Goal: Transaction & Acquisition: Purchase product/service

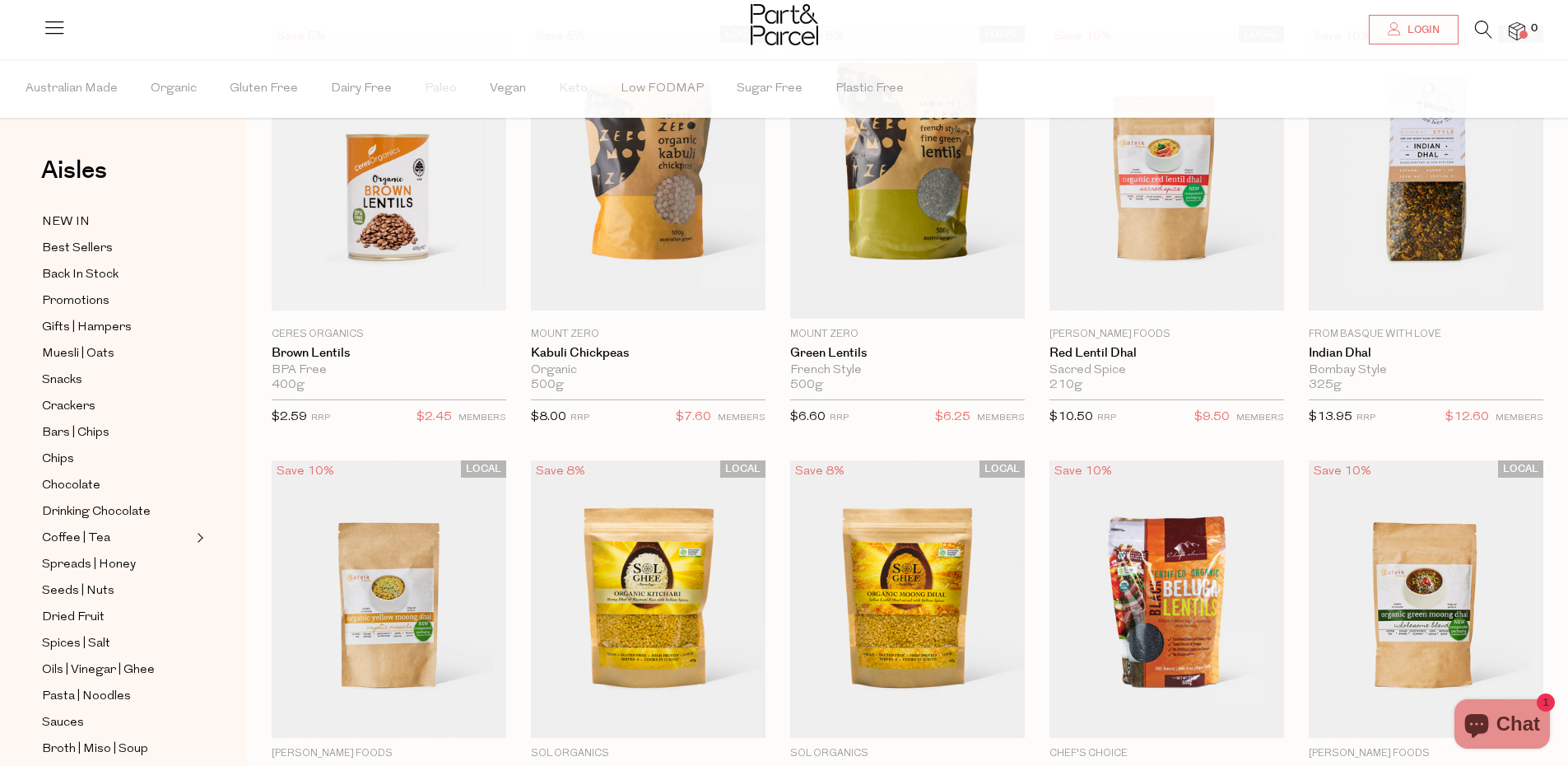
scroll to position [197, 0]
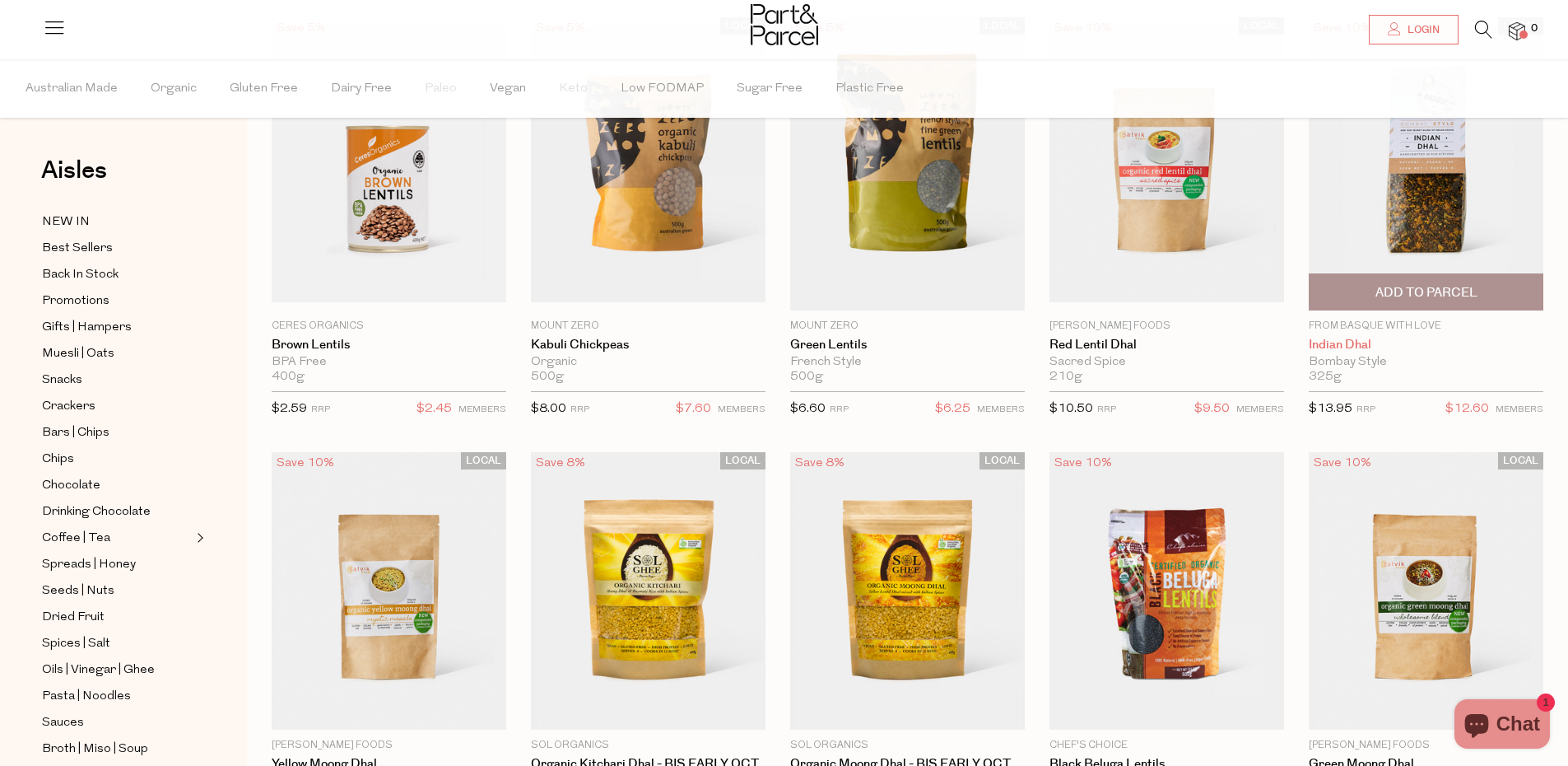
click at [1342, 338] on link "Indian Dhal" at bounding box center [1426, 345] width 235 height 15
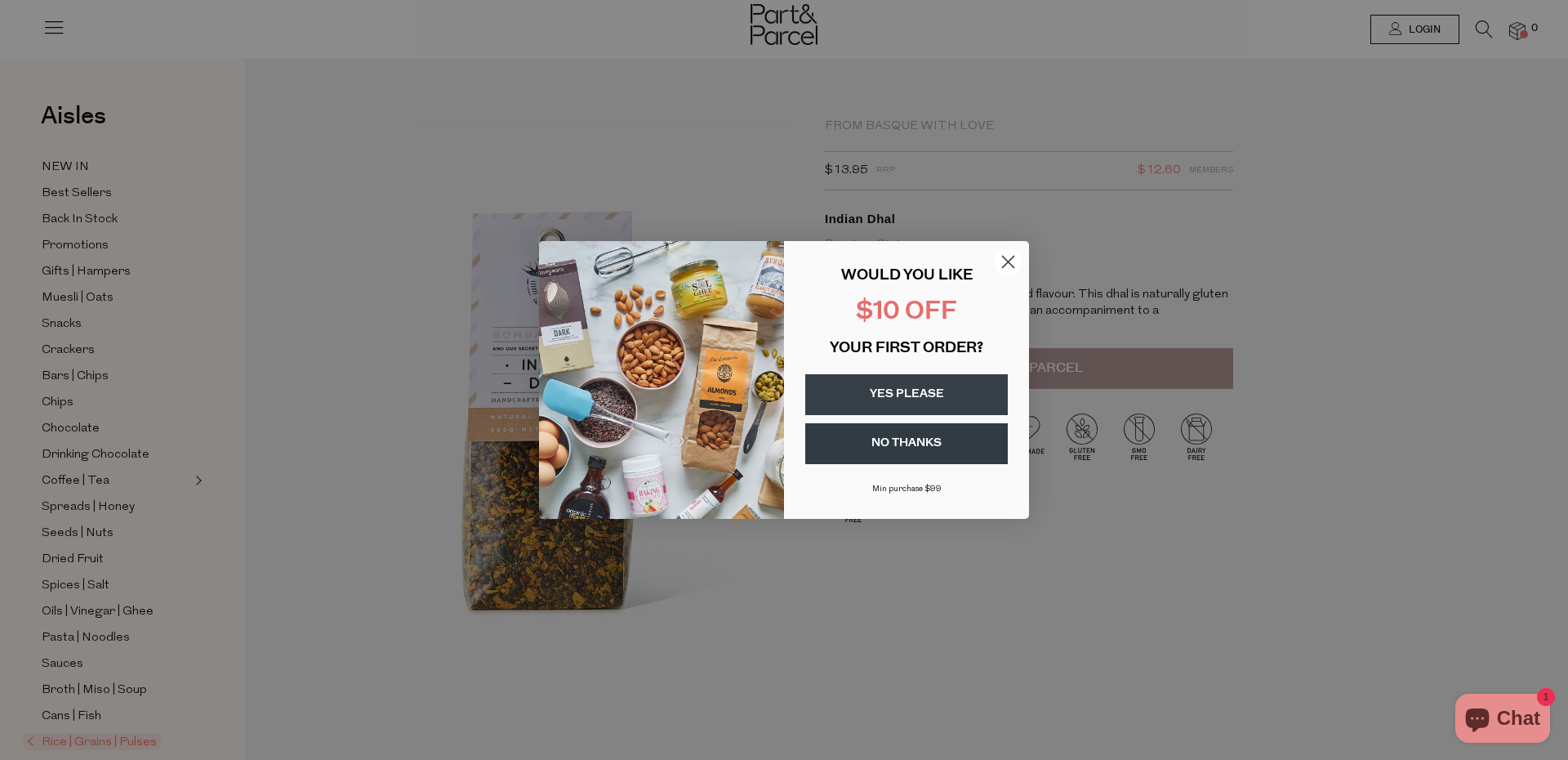
click at [910, 386] on button "YES PLEASE" at bounding box center [906, 394] width 202 height 41
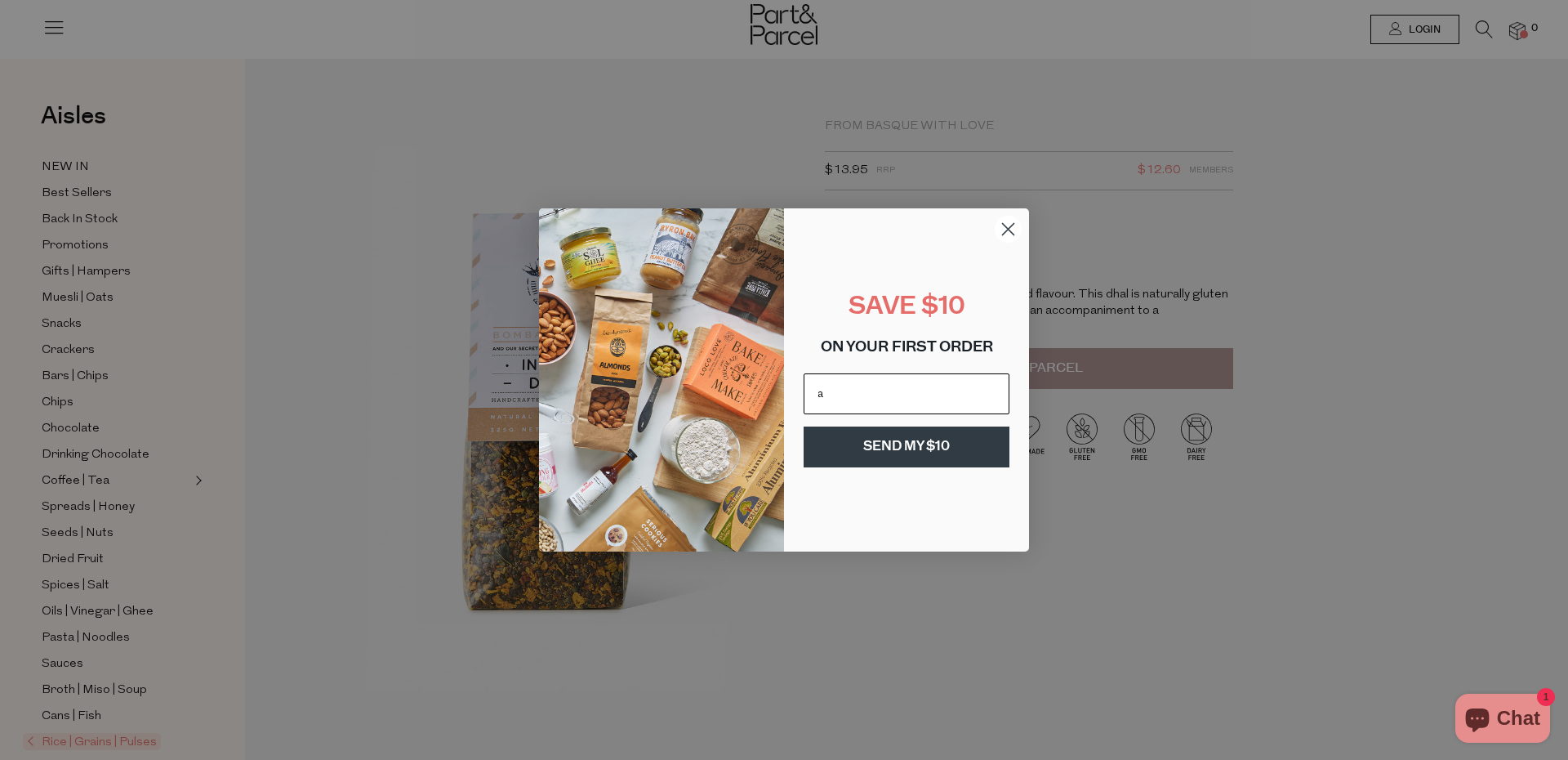
type input "andrewwood102@gmail.com"
click at [908, 459] on button "SEND MY $10" at bounding box center [907, 446] width 206 height 41
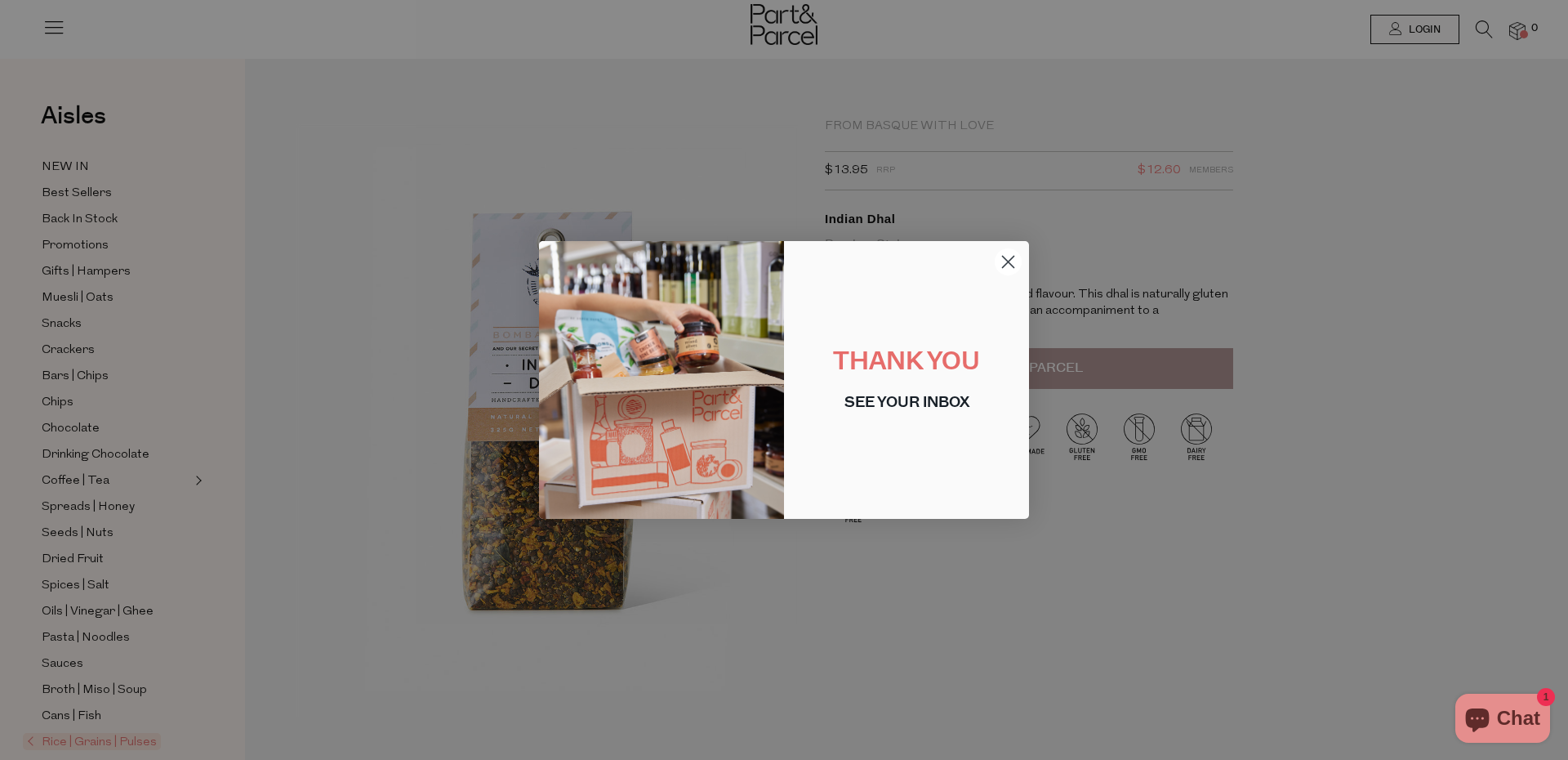
click at [1011, 256] on circle "Close dialog" at bounding box center [1008, 262] width 27 height 27
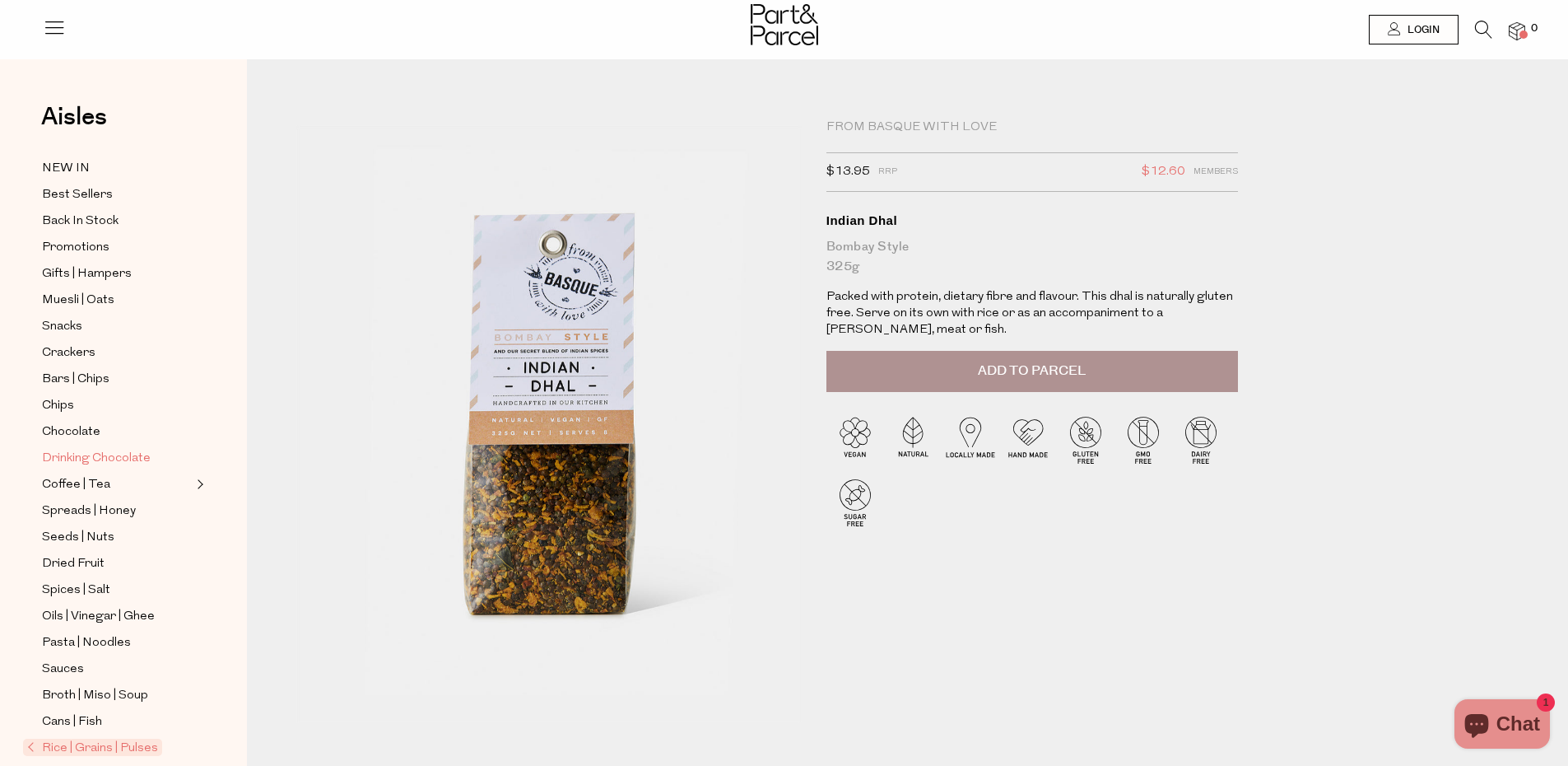
click at [130, 450] on span "Drinking Chocolate" at bounding box center [95, 459] width 108 height 20
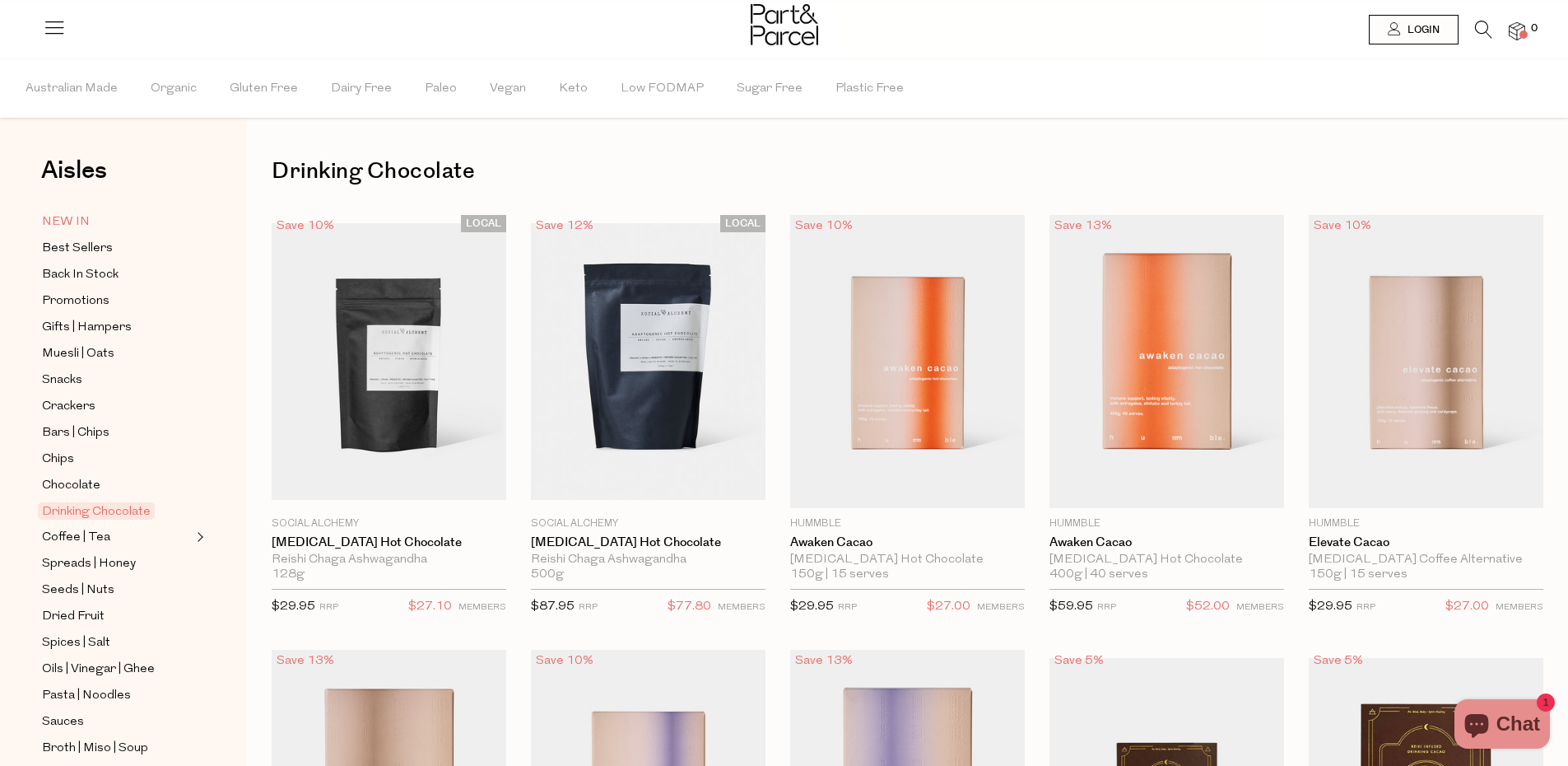
click at [80, 227] on span "NEW IN" at bounding box center [65, 223] width 47 height 20
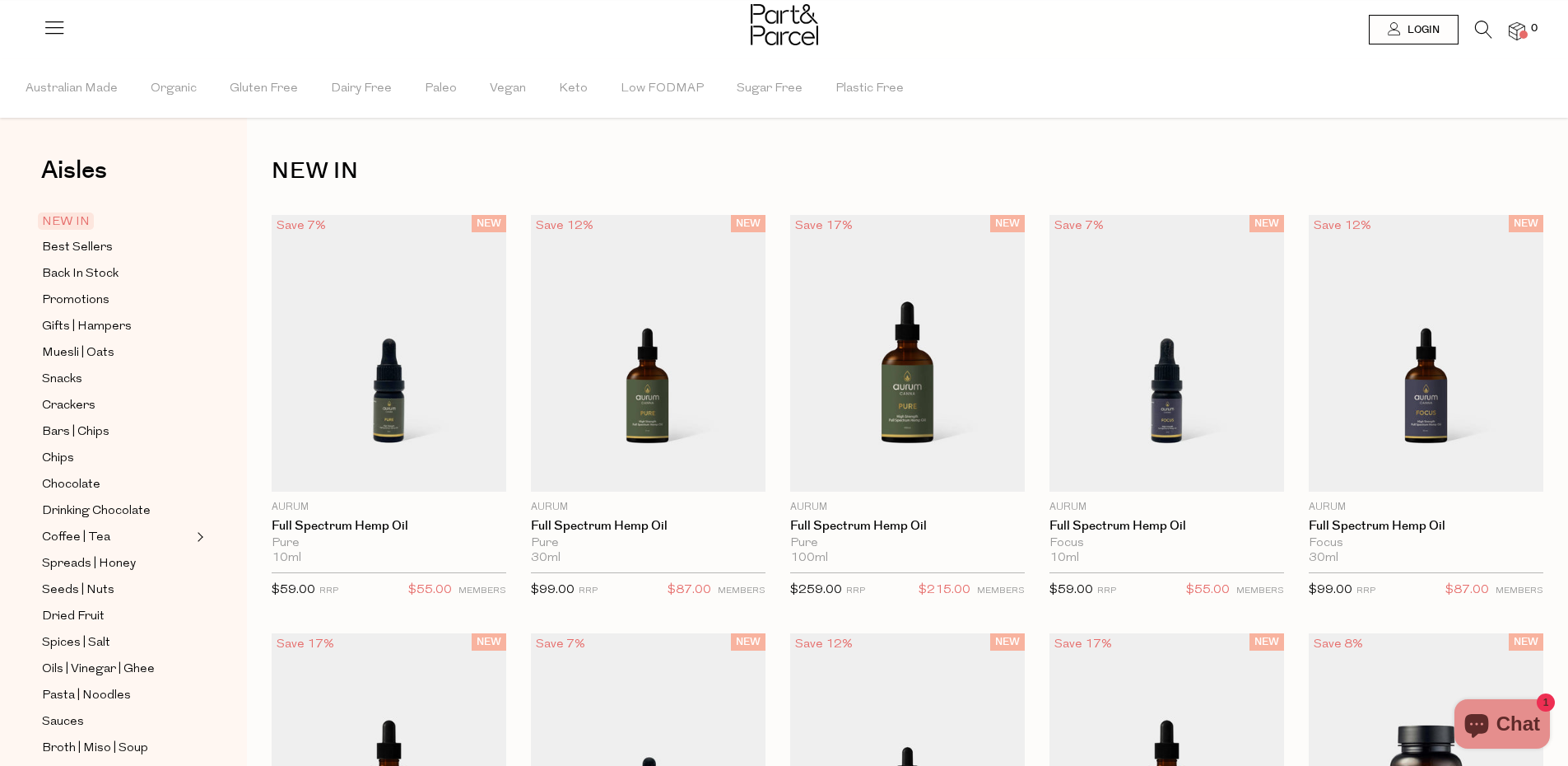
click at [1484, 28] on icon at bounding box center [1483, 30] width 17 height 18
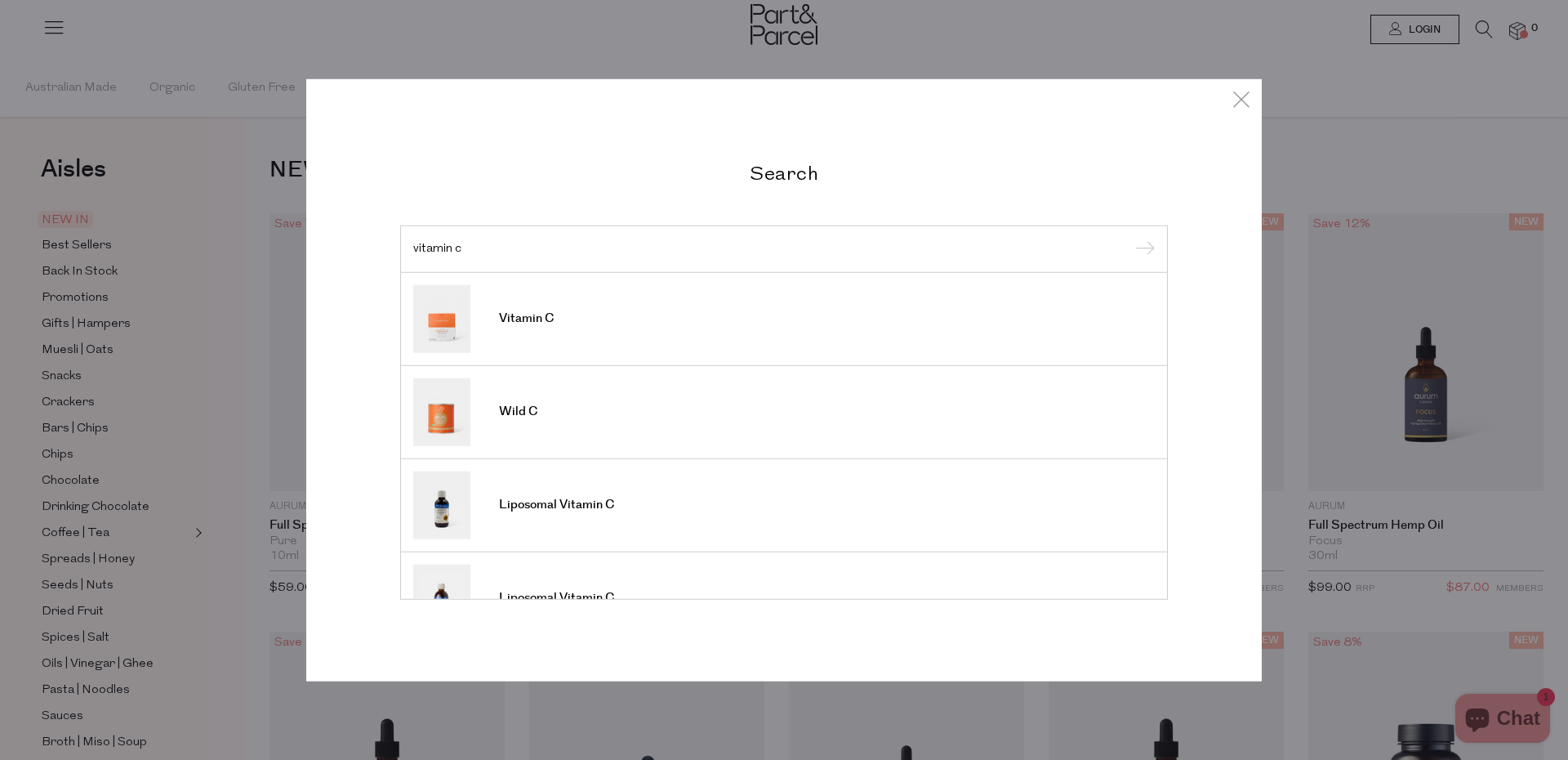
type input "vitamin c"
click at [1130, 237] on input "submit" at bounding box center [1142, 249] width 24 height 24
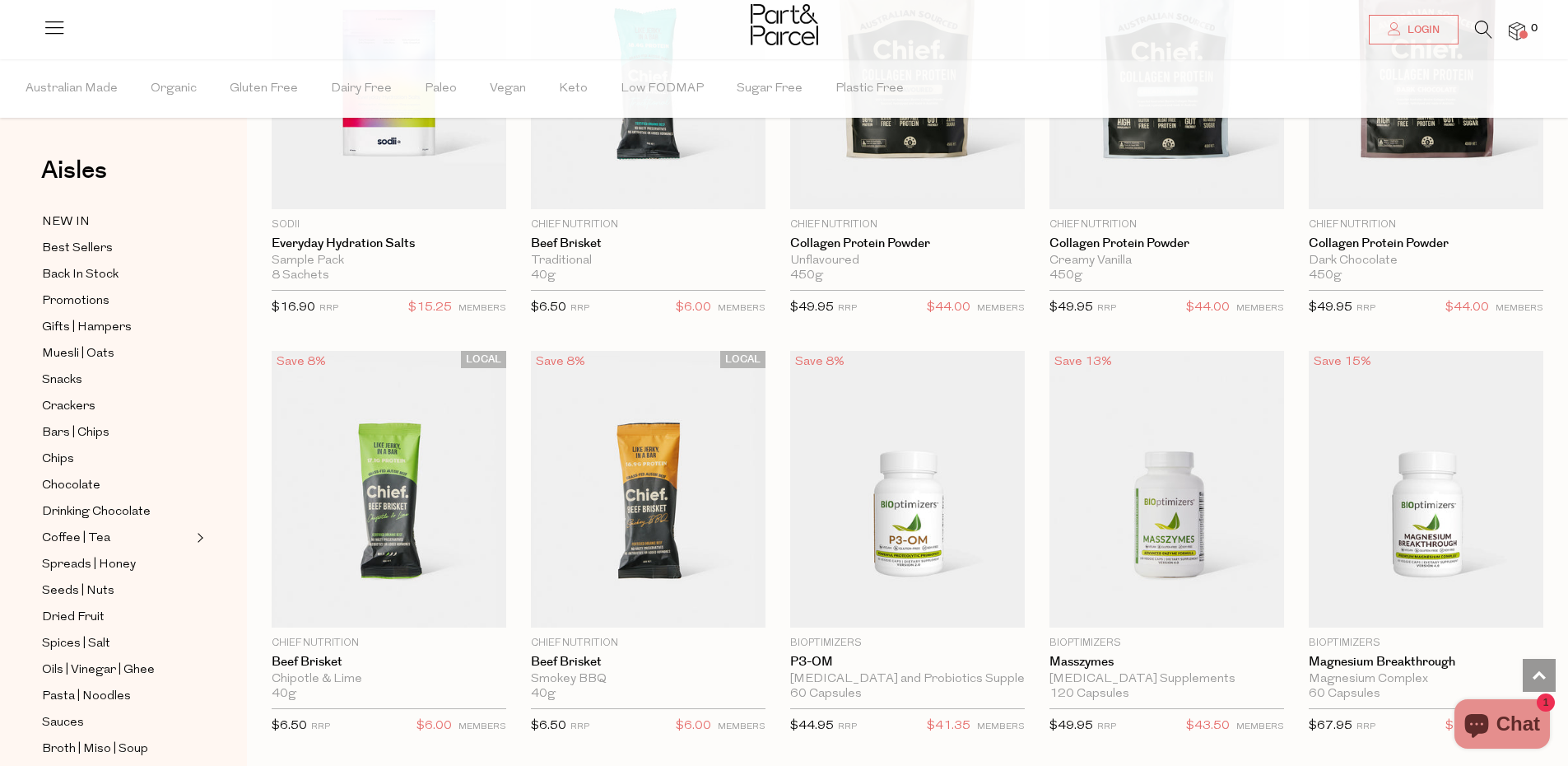
scroll to position [2799, 0]
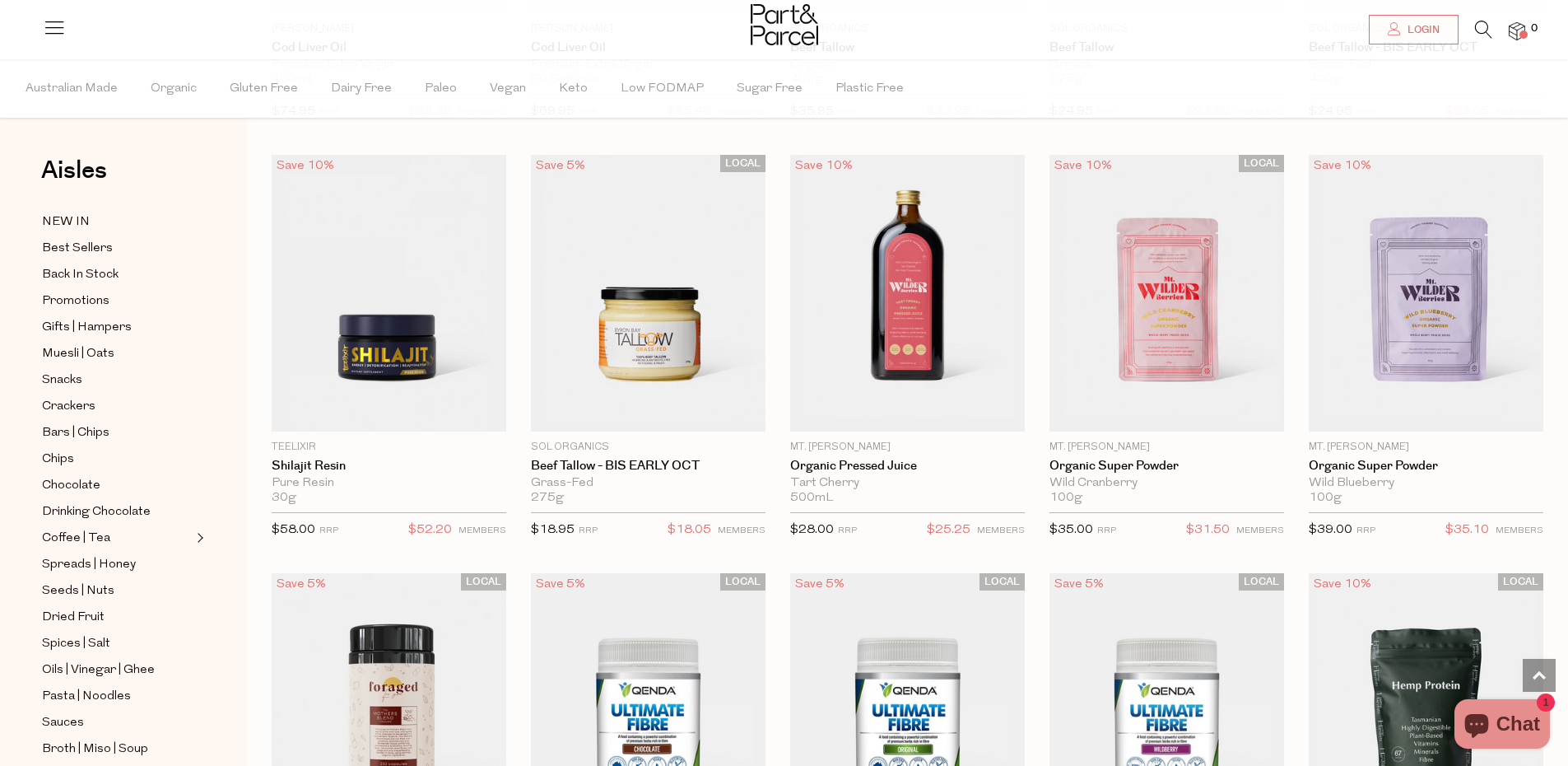
scroll to position [4248, 0]
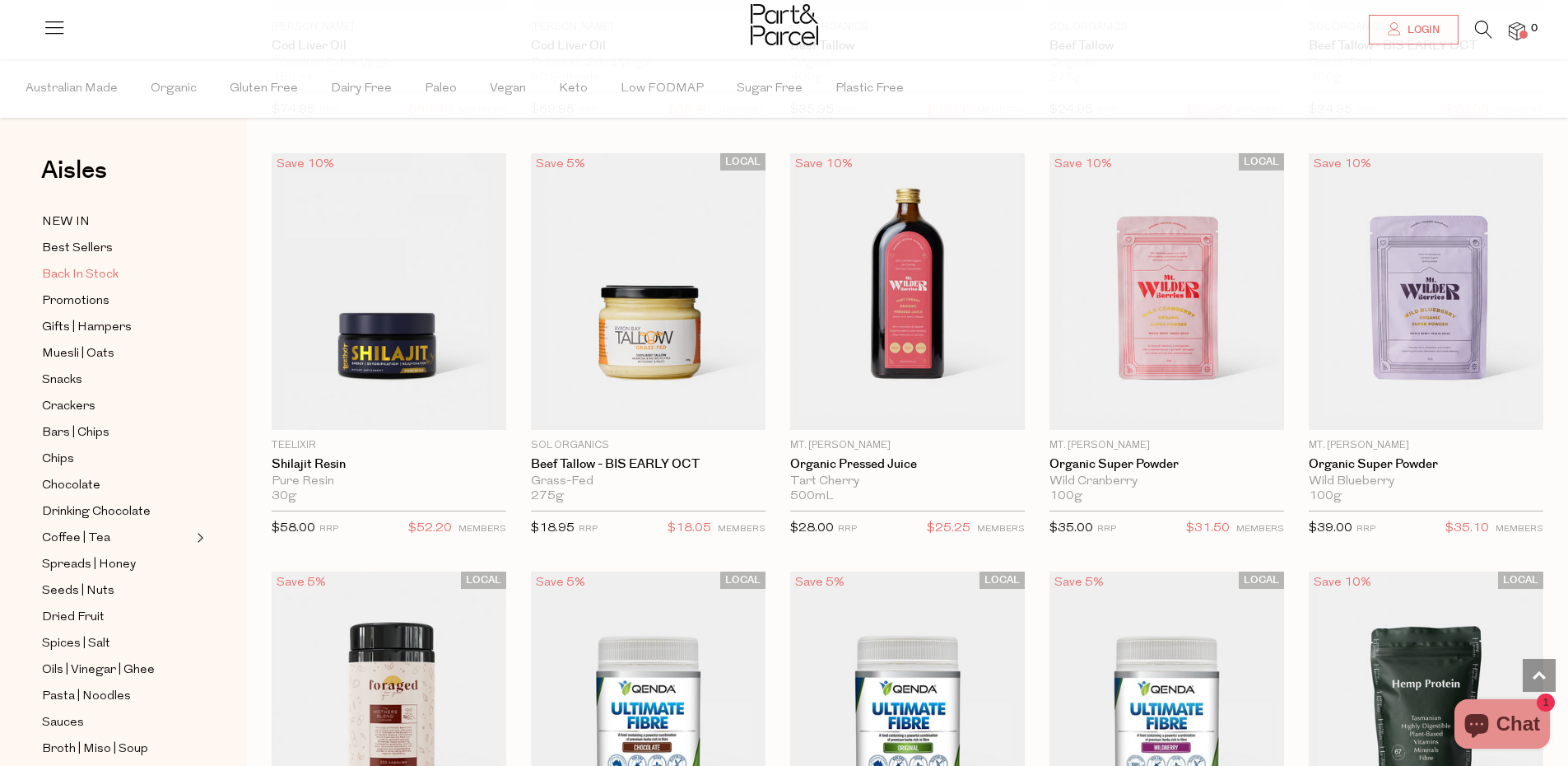
click at [70, 270] on span "Back In Stock" at bounding box center [80, 275] width 76 height 20
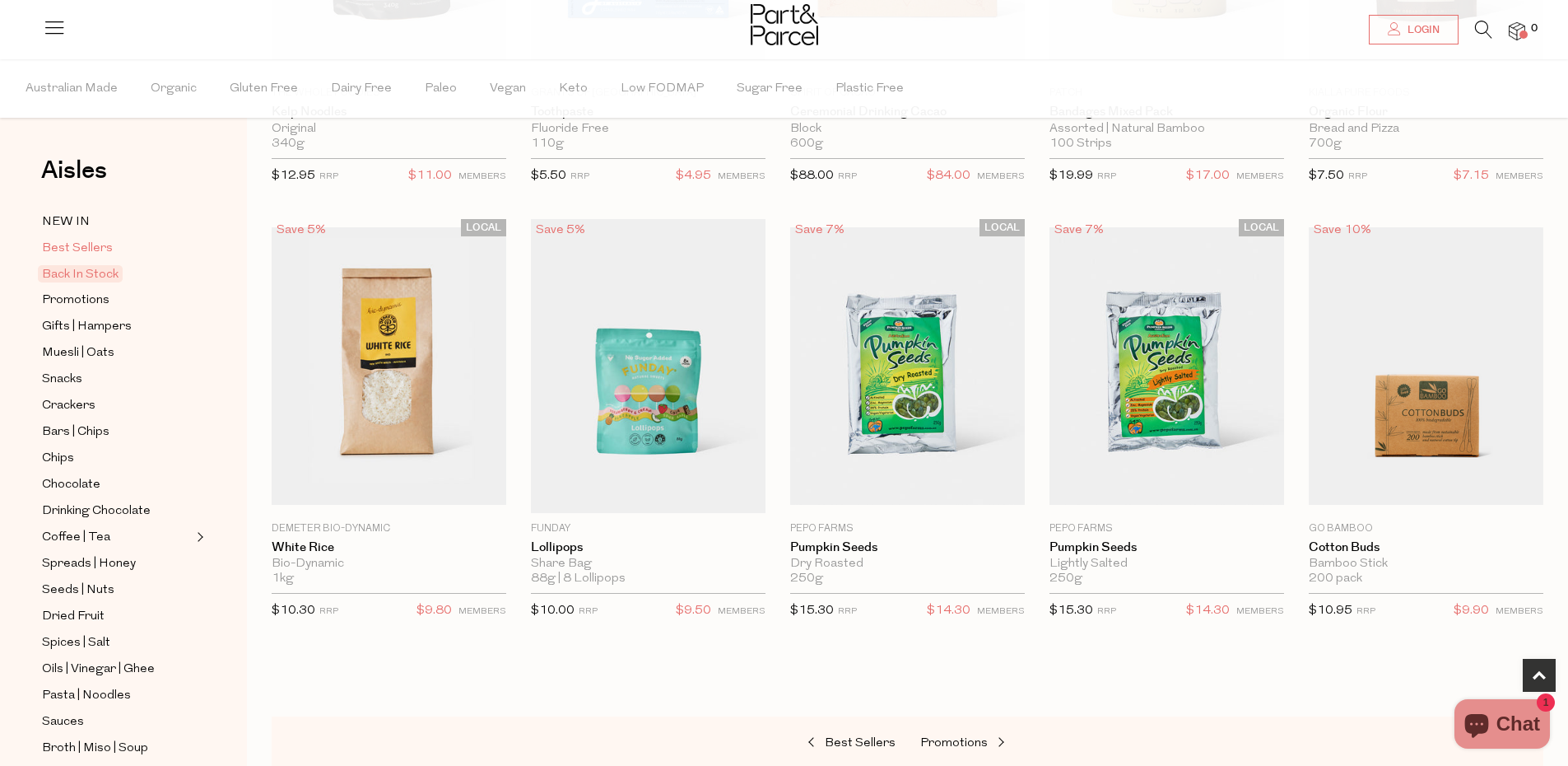
scroll to position [461, 0]
